Goal: Task Accomplishment & Management: Manage account settings

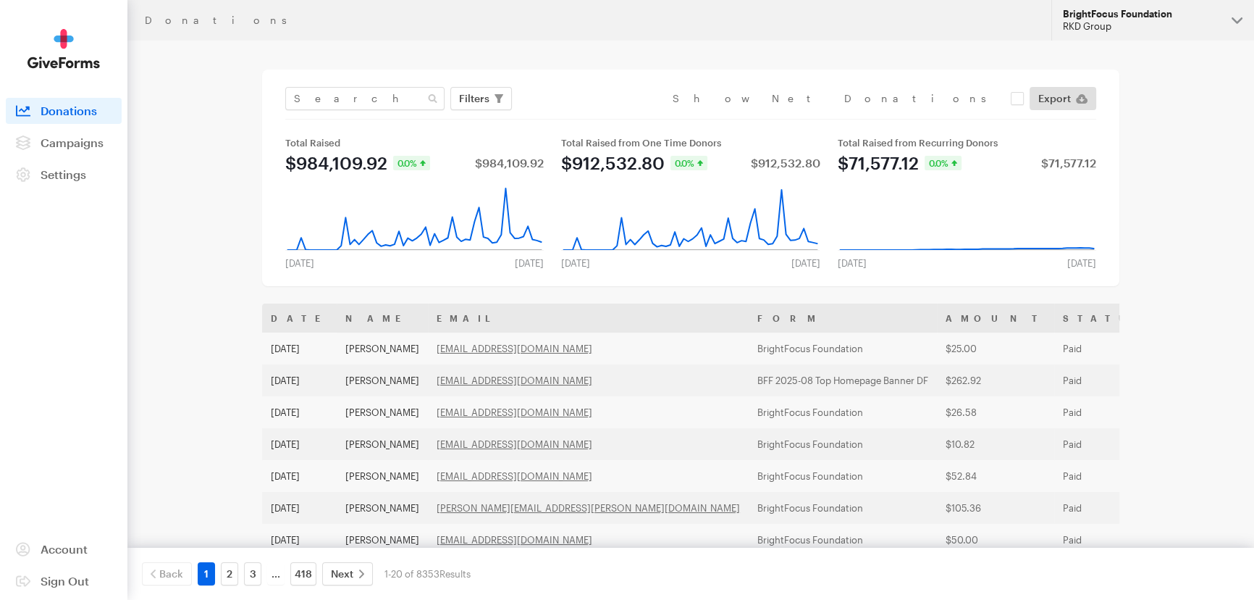
click at [1088, 36] on button "BrightFocus Foundation RKD Group" at bounding box center [1152, 20] width 203 height 41
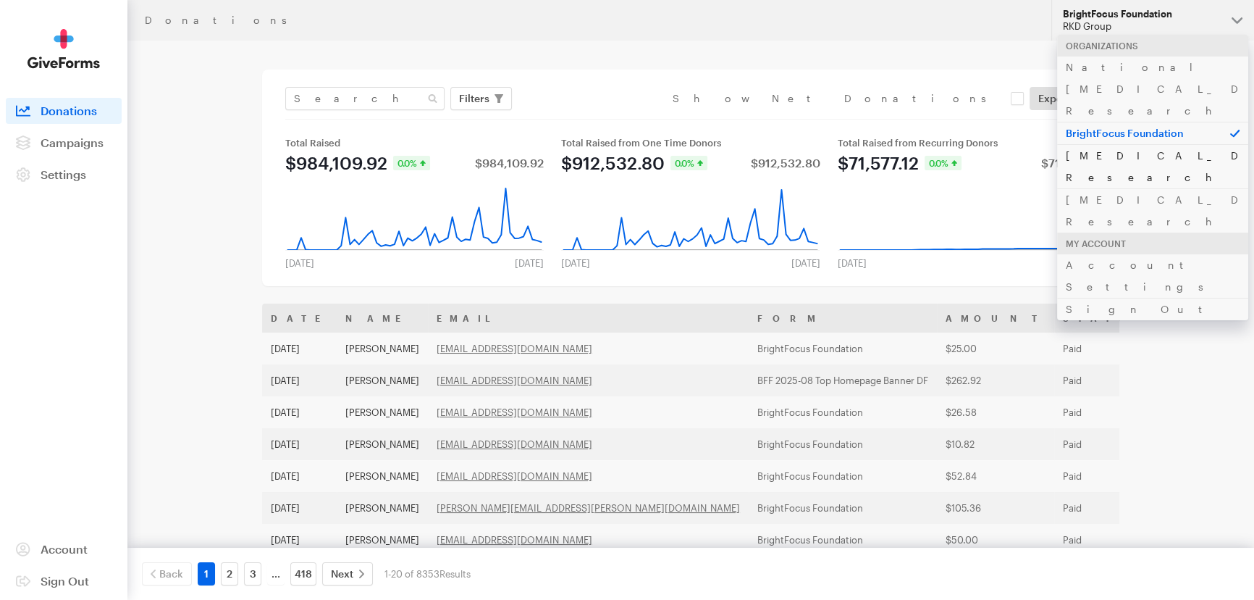
click at [1083, 144] on link "[MEDICAL_DATA] Research" at bounding box center [1152, 166] width 191 height 44
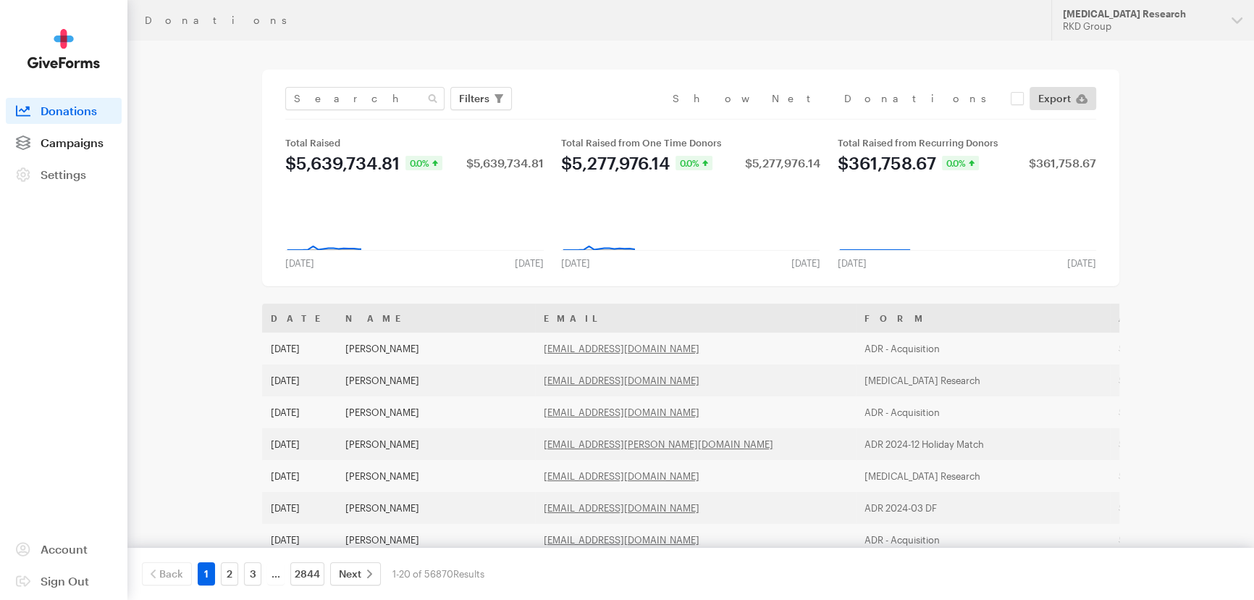
click at [74, 141] on span "Campaigns" at bounding box center [72, 142] width 63 height 14
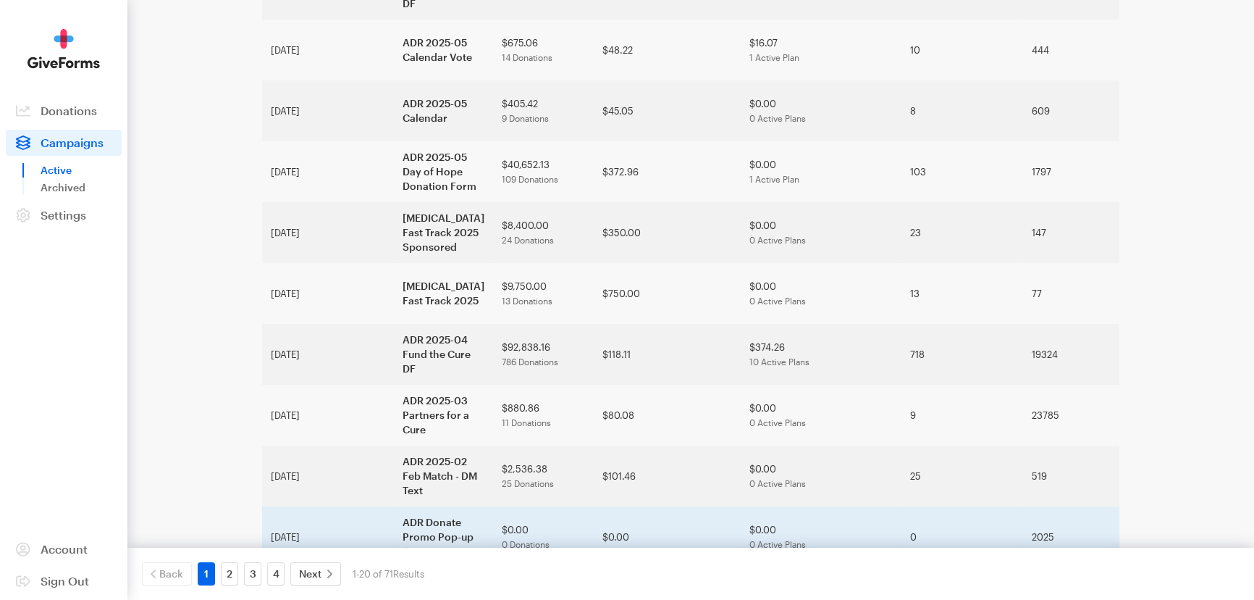
scroll to position [789, 0]
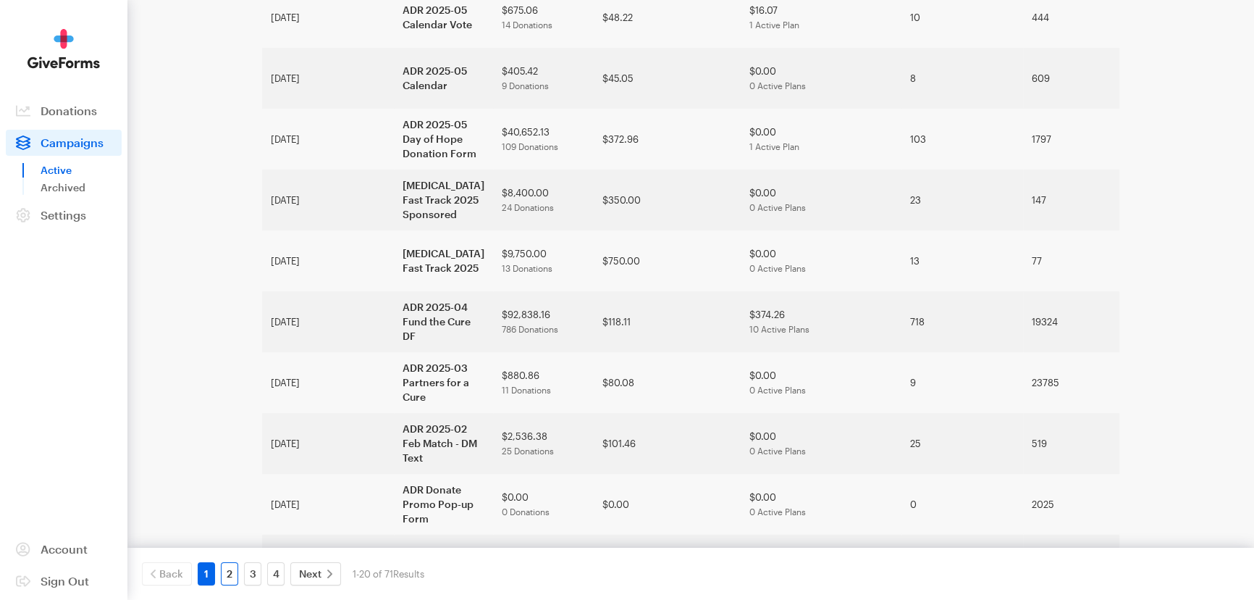
click at [228, 577] on link "2" at bounding box center [229, 573] width 17 height 23
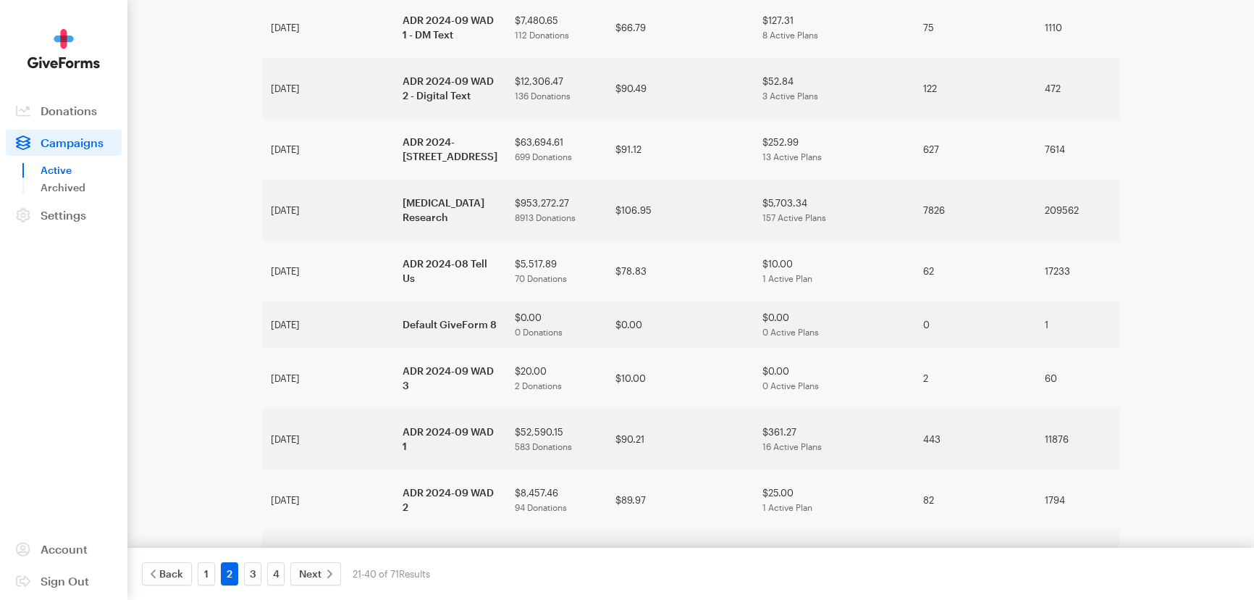
scroll to position [658, 0]
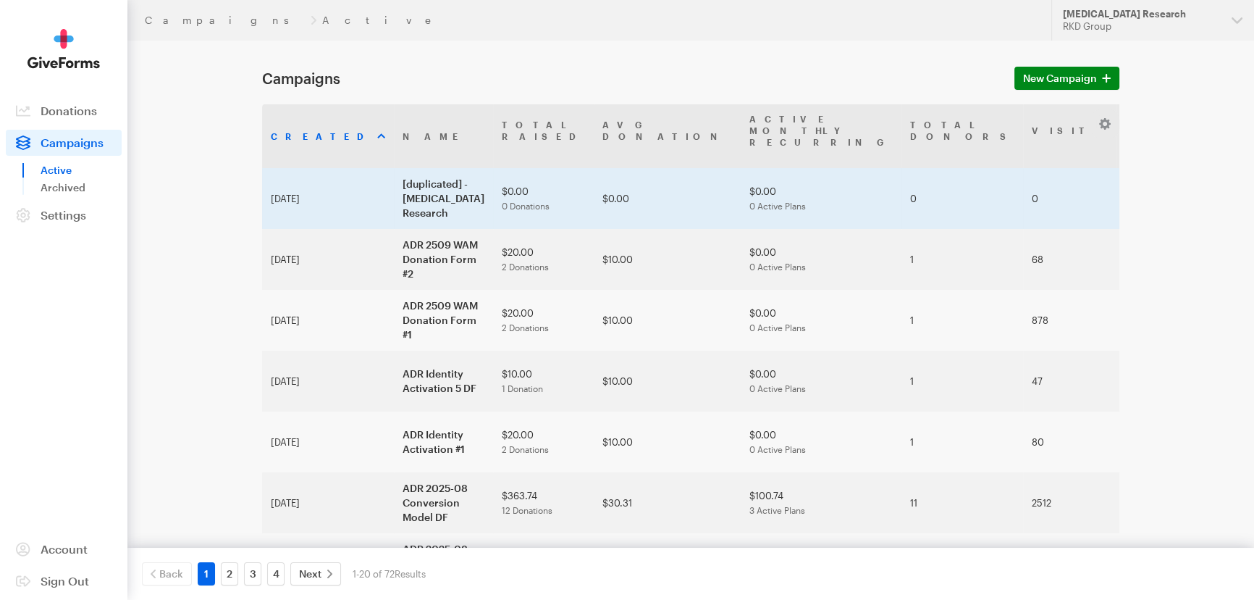
click at [394, 182] on td "[duplicated] - [MEDICAL_DATA] Research" at bounding box center [443, 198] width 99 height 61
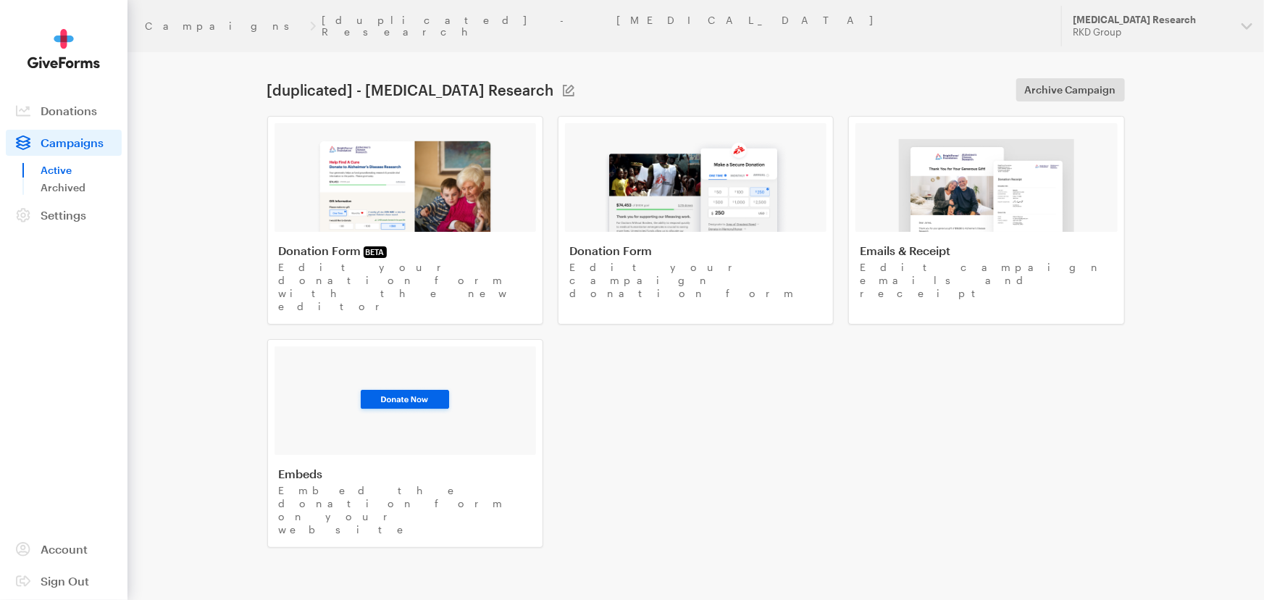
click at [189, 29] on header "Campaigns [duplicated] - [MEDICAL_DATA] Research Updates Support [MEDICAL_DATA]…" at bounding box center [695, 26] width 1136 height 52
click at [186, 21] on link "Campaigns" at bounding box center [225, 26] width 160 height 12
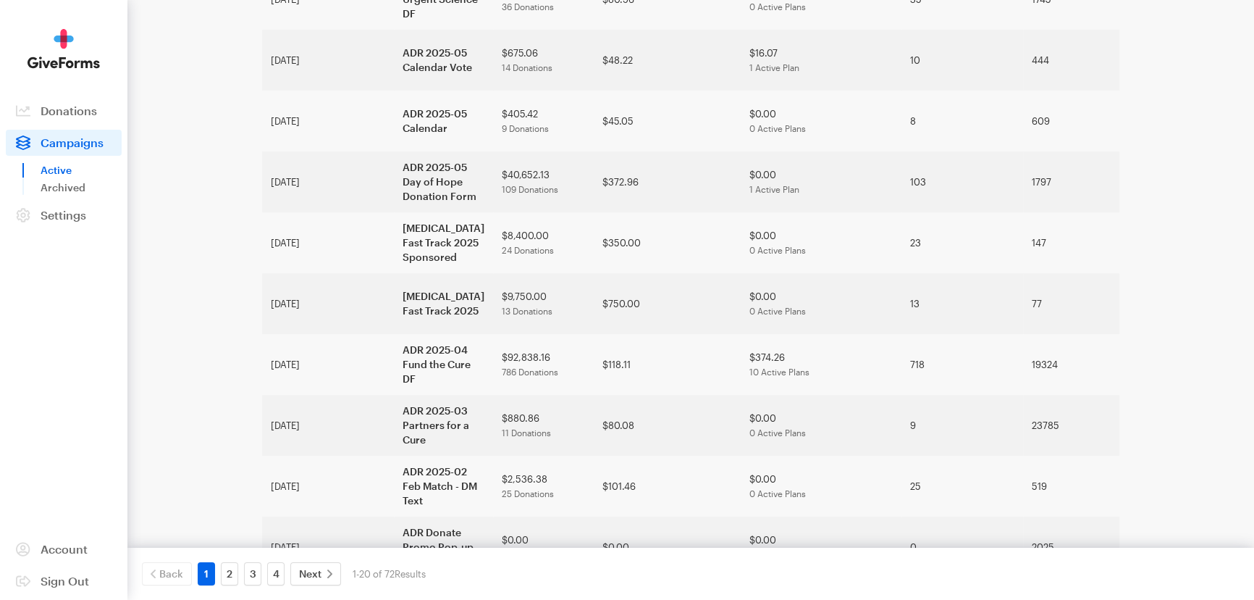
scroll to position [843, 0]
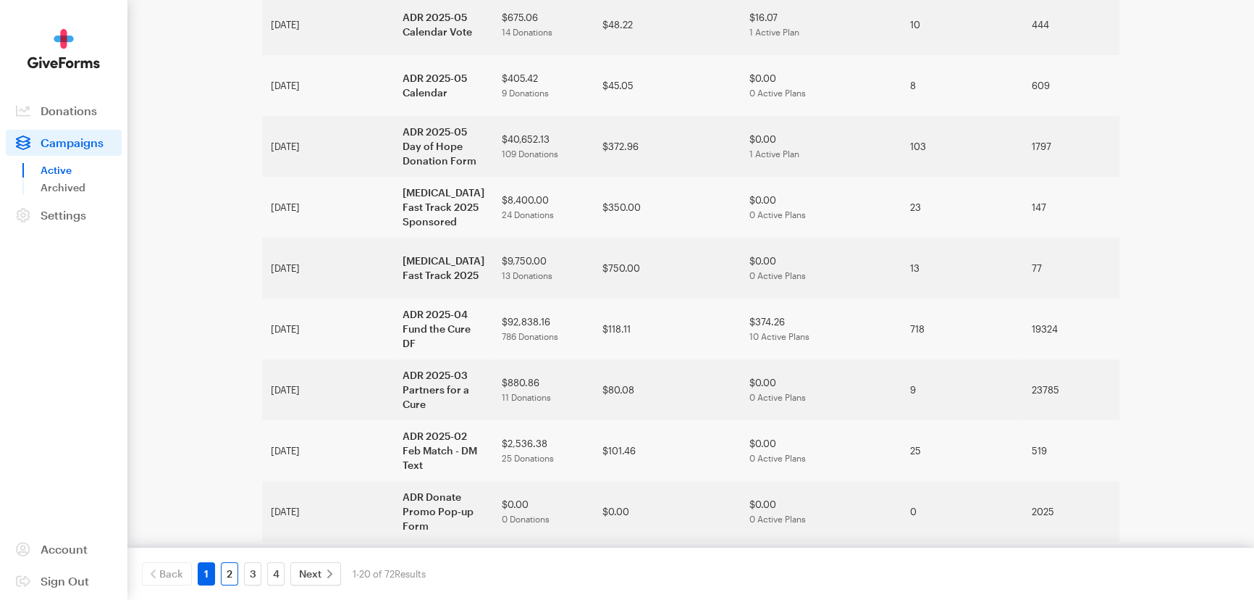
click at [233, 576] on link "2" at bounding box center [229, 573] width 17 height 23
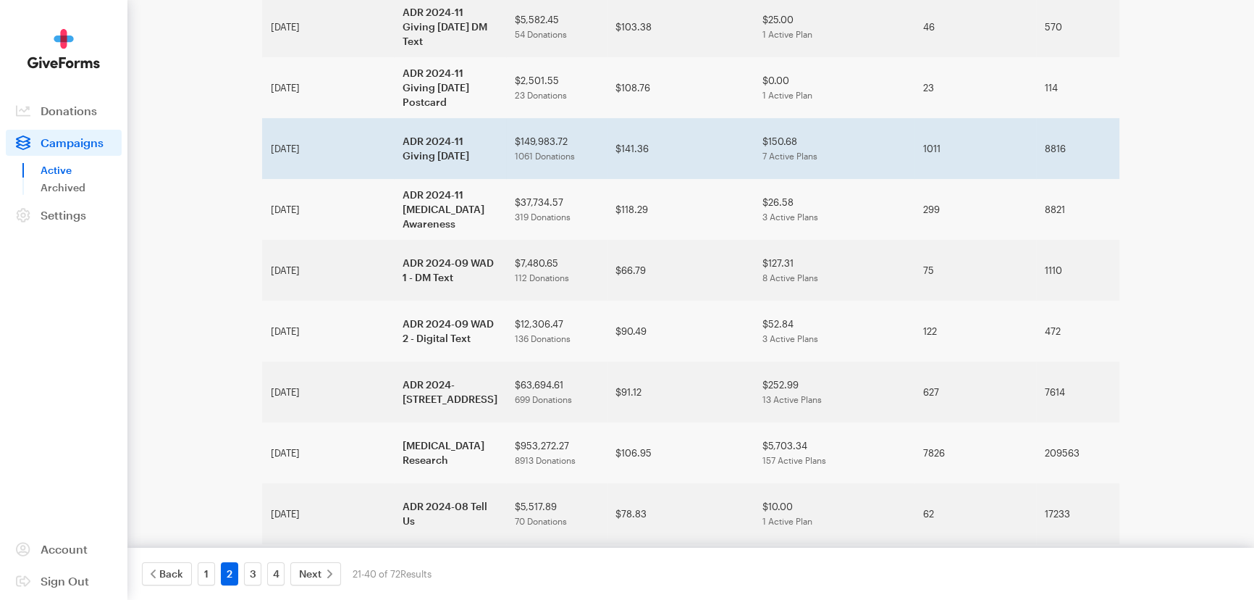
scroll to position [526, 0]
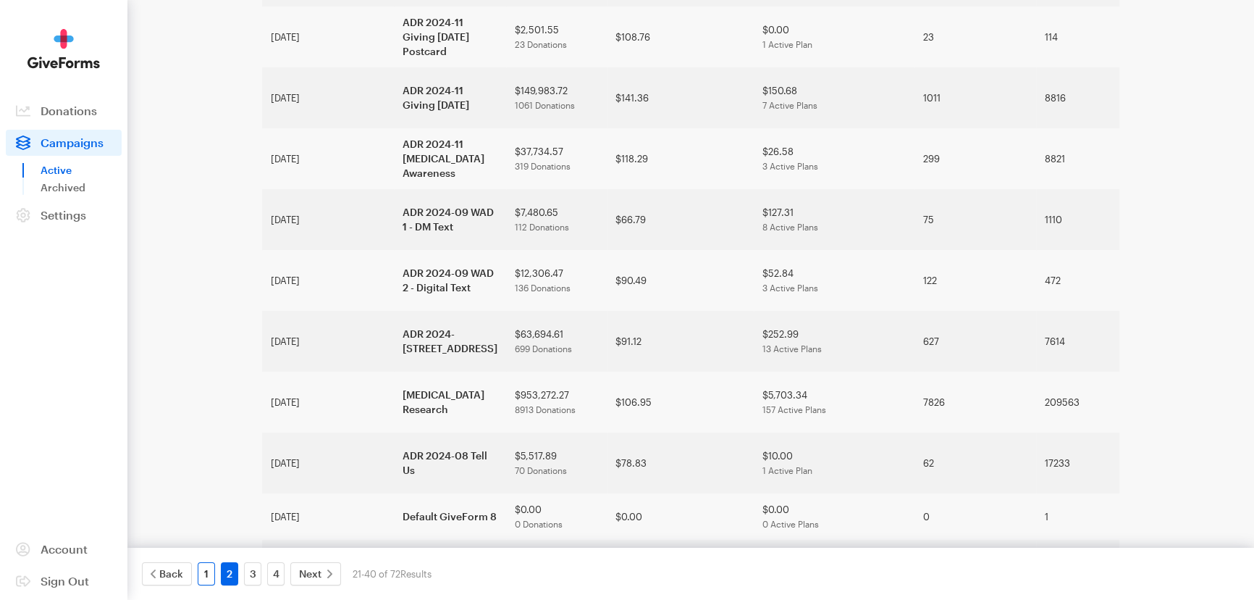
click at [206, 572] on link "1" at bounding box center [206, 573] width 17 height 23
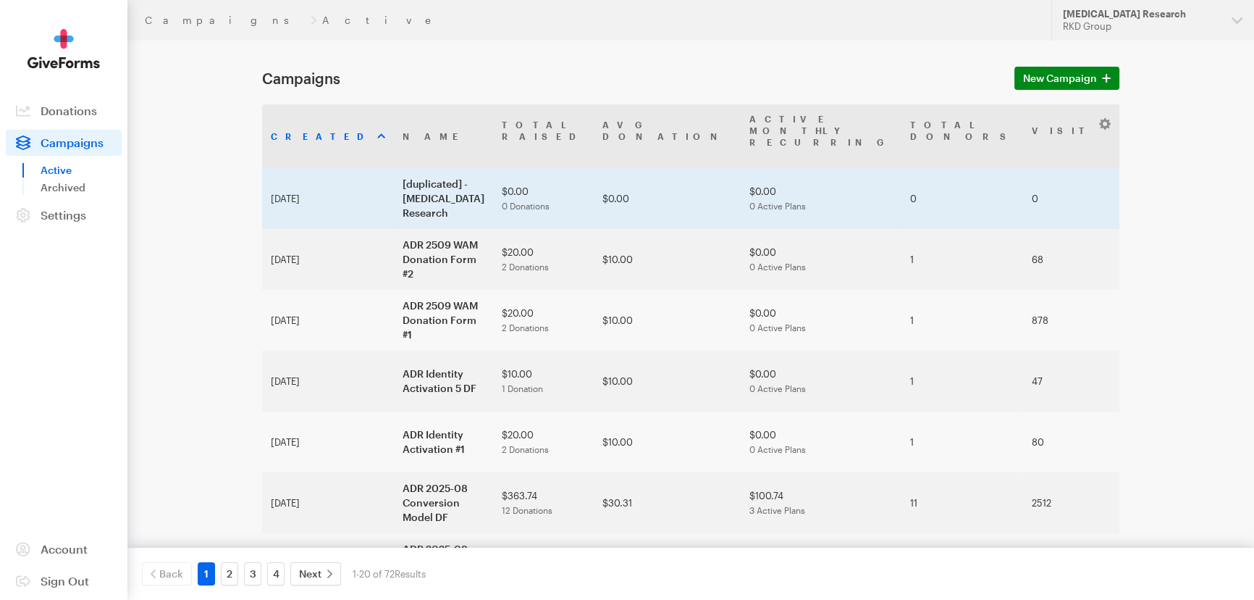
click at [397, 196] on td "[duplicated] - [MEDICAL_DATA] Research" at bounding box center [443, 198] width 99 height 61
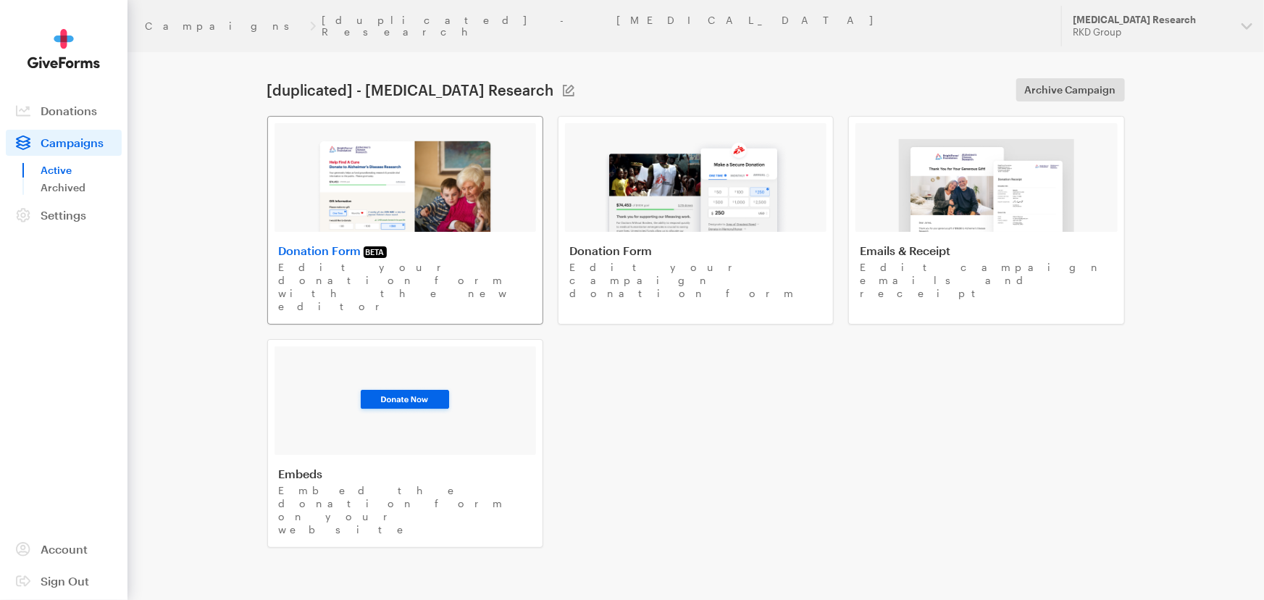
click at [415, 201] on img at bounding box center [404, 185] width 177 height 93
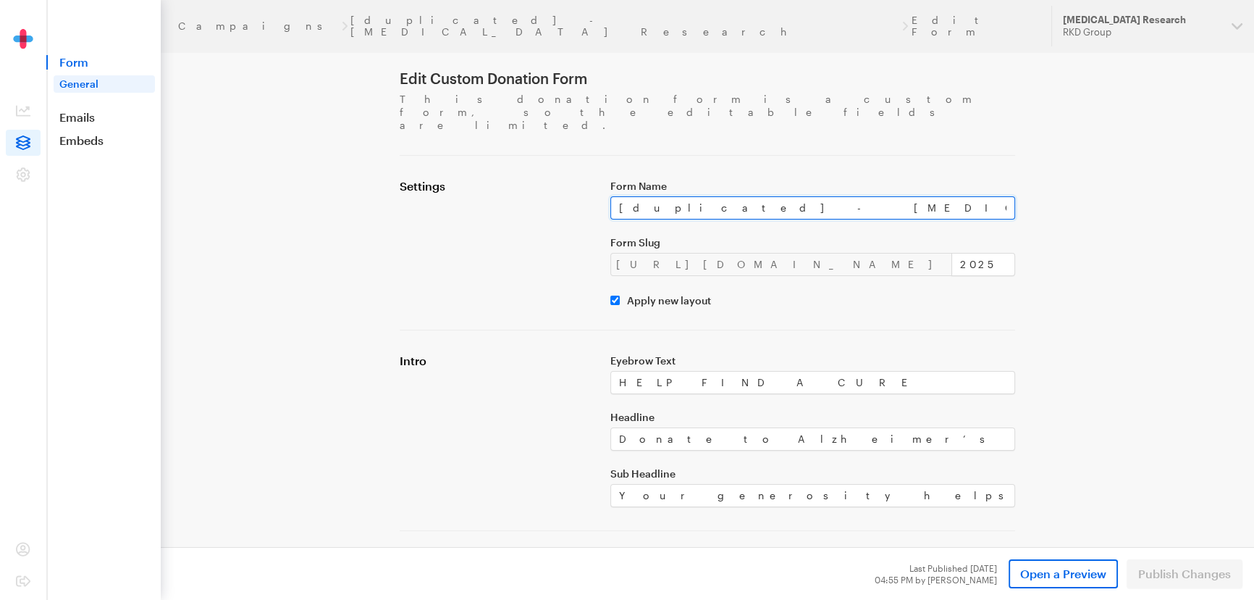
click at [784, 196] on input "[duplicated] - Alzheimer's Disease Research" at bounding box center [812, 207] width 405 height 23
paste input "ADR 2509 WAM Donation Form #3"
type input "ADR 2509 WAM Donation Form #3"
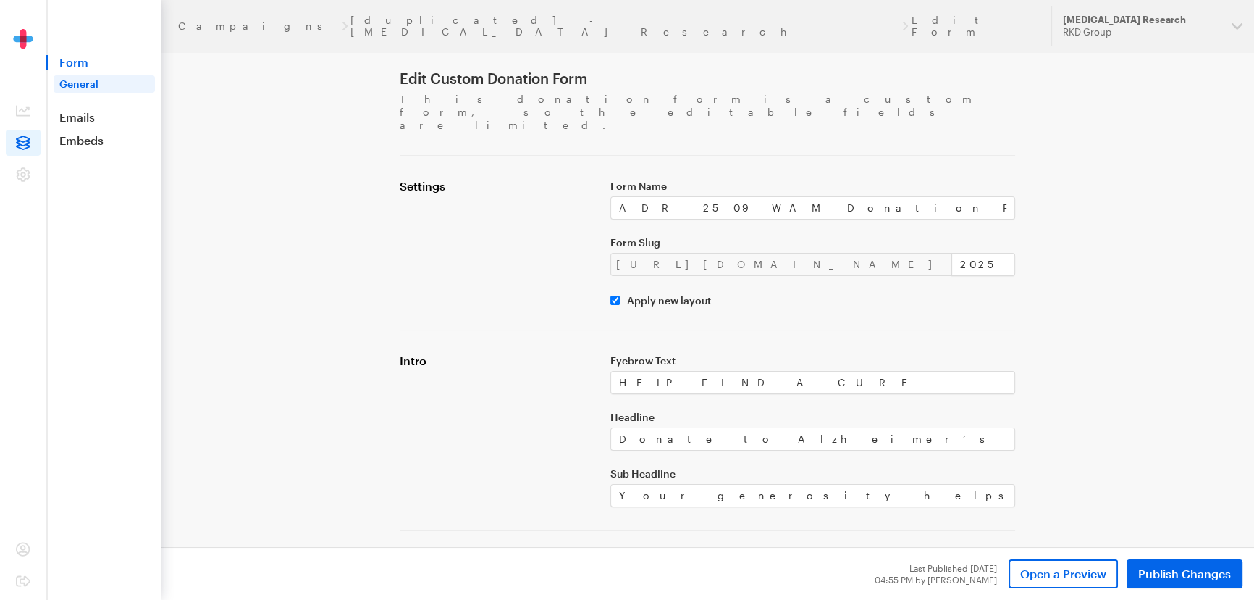
click at [434, 273] on div "Settings" at bounding box center [496, 242] width 211 height 127
click at [404, 15] on link "[duplicated] - [MEDICAL_DATA] Research" at bounding box center [624, 25] width 548 height 23
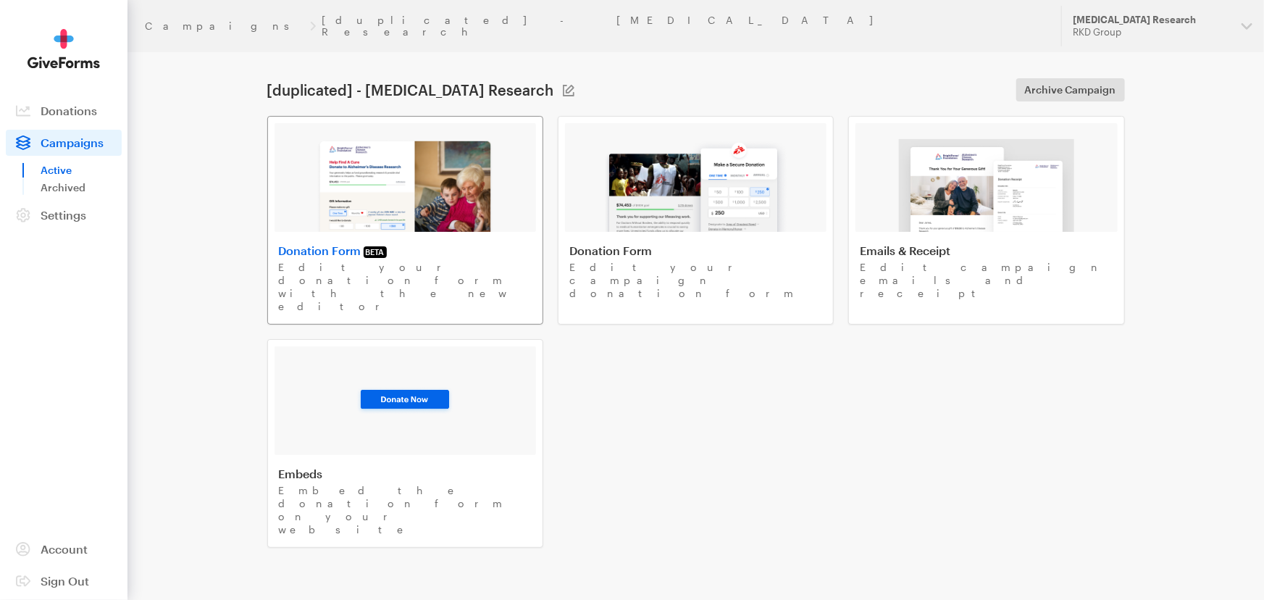
click at [408, 159] on img at bounding box center [404, 185] width 177 height 93
